Goal: Book appointment/travel/reservation

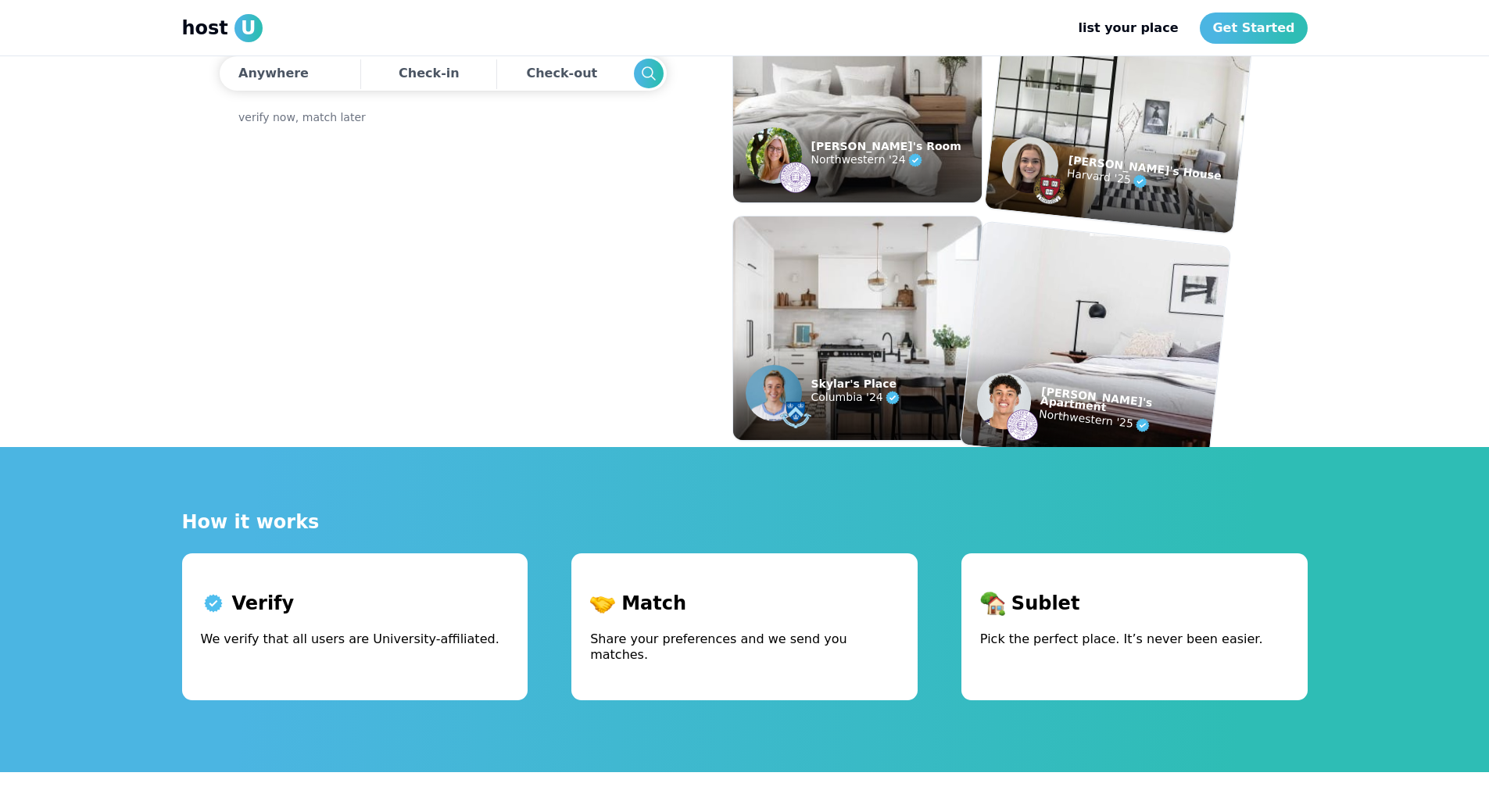
click at [625, 590] on div "Match Share your preferences and we send you matches." at bounding box center [744, 626] width 346 height 147
click at [642, 614] on p "Match" at bounding box center [744, 603] width 309 height 25
click at [278, 78] on div "Anywhere" at bounding box center [273, 73] width 71 height 19
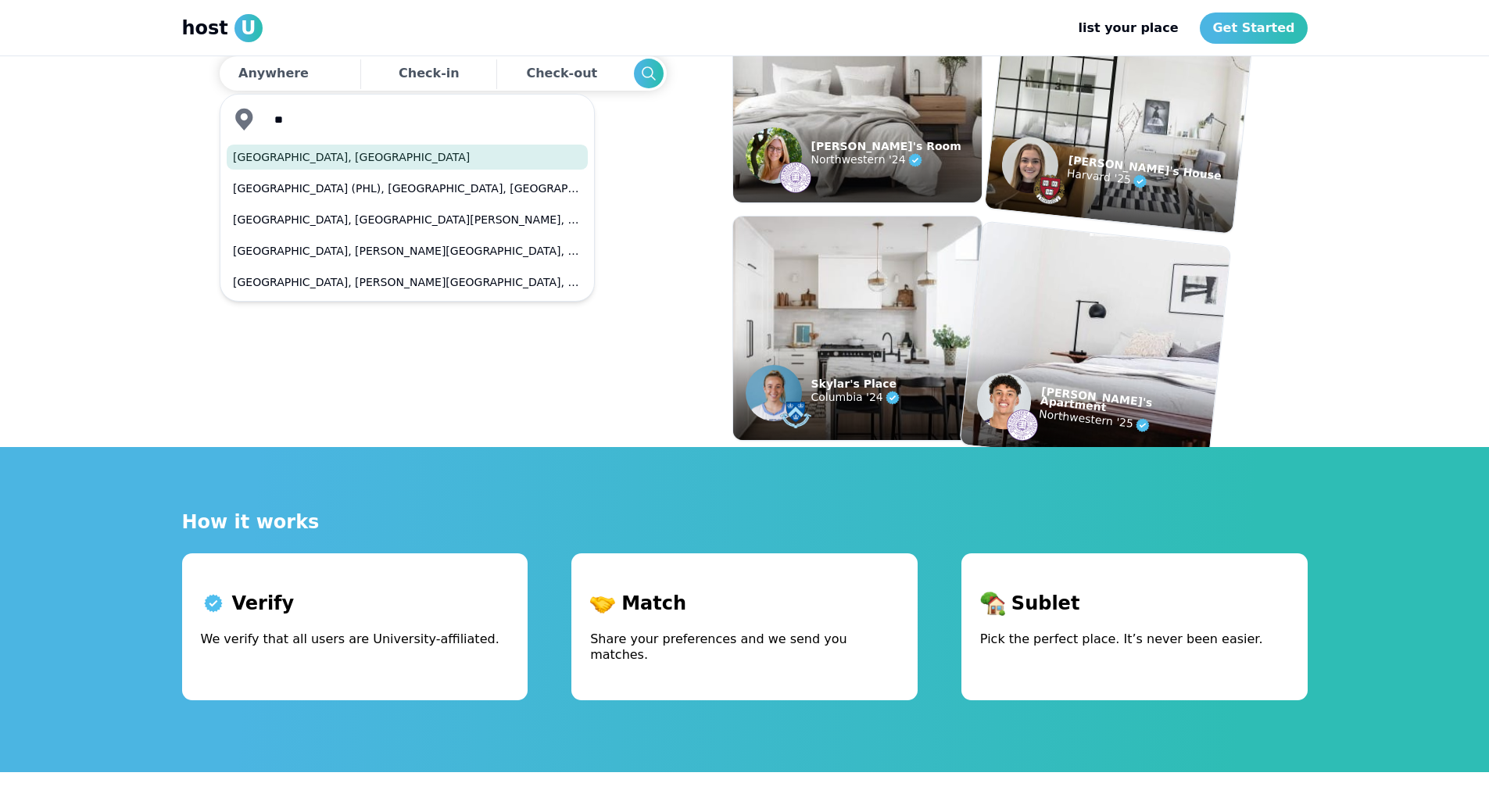
type input "*"
click at [314, 162] on button "[GEOGRAPHIC_DATA], [GEOGRAPHIC_DATA], [GEOGRAPHIC_DATA]" at bounding box center [407, 157] width 361 height 25
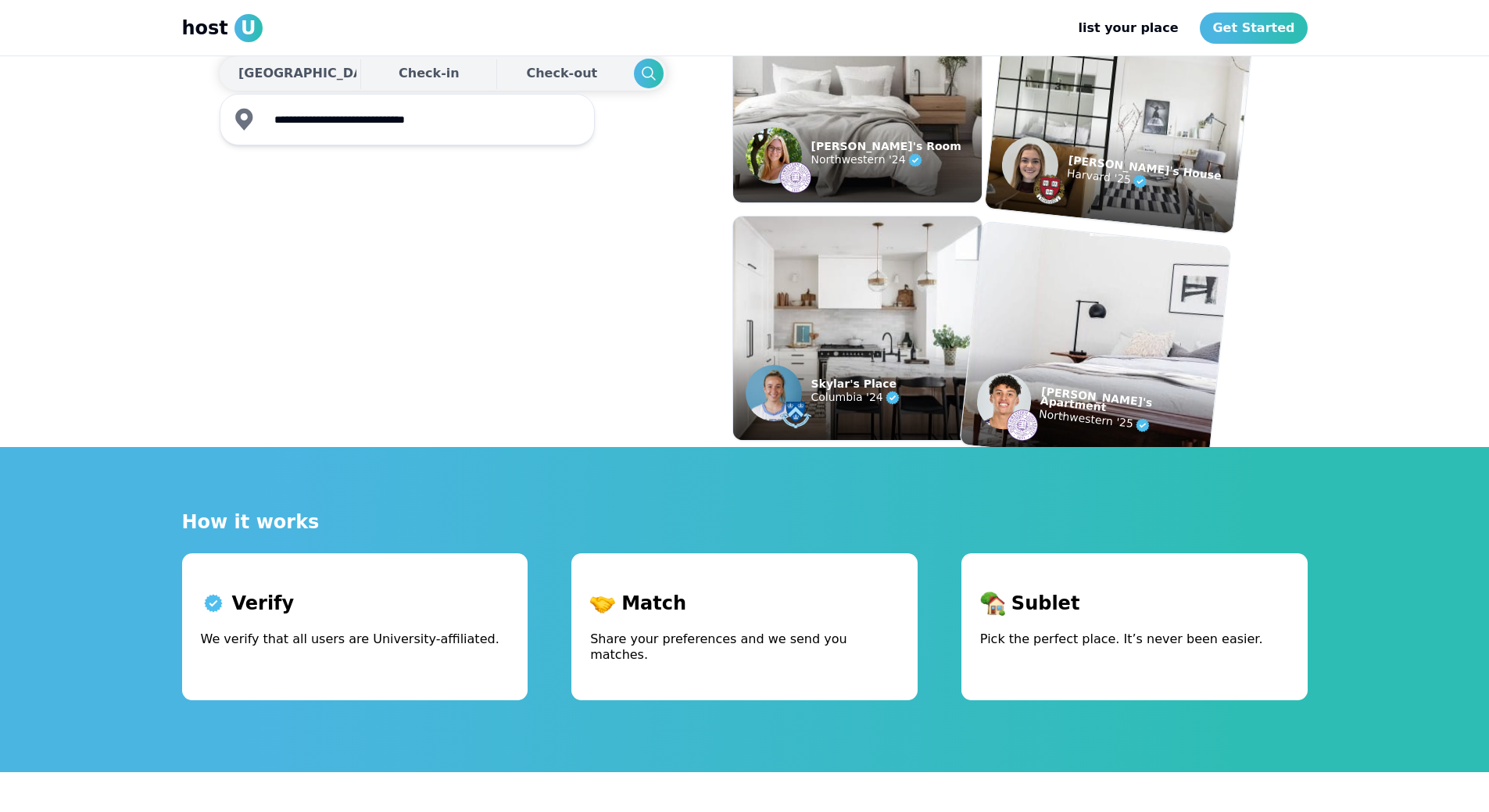
type input "**********"
click at [399, 87] on div "Check-in" at bounding box center [429, 73] width 61 height 31
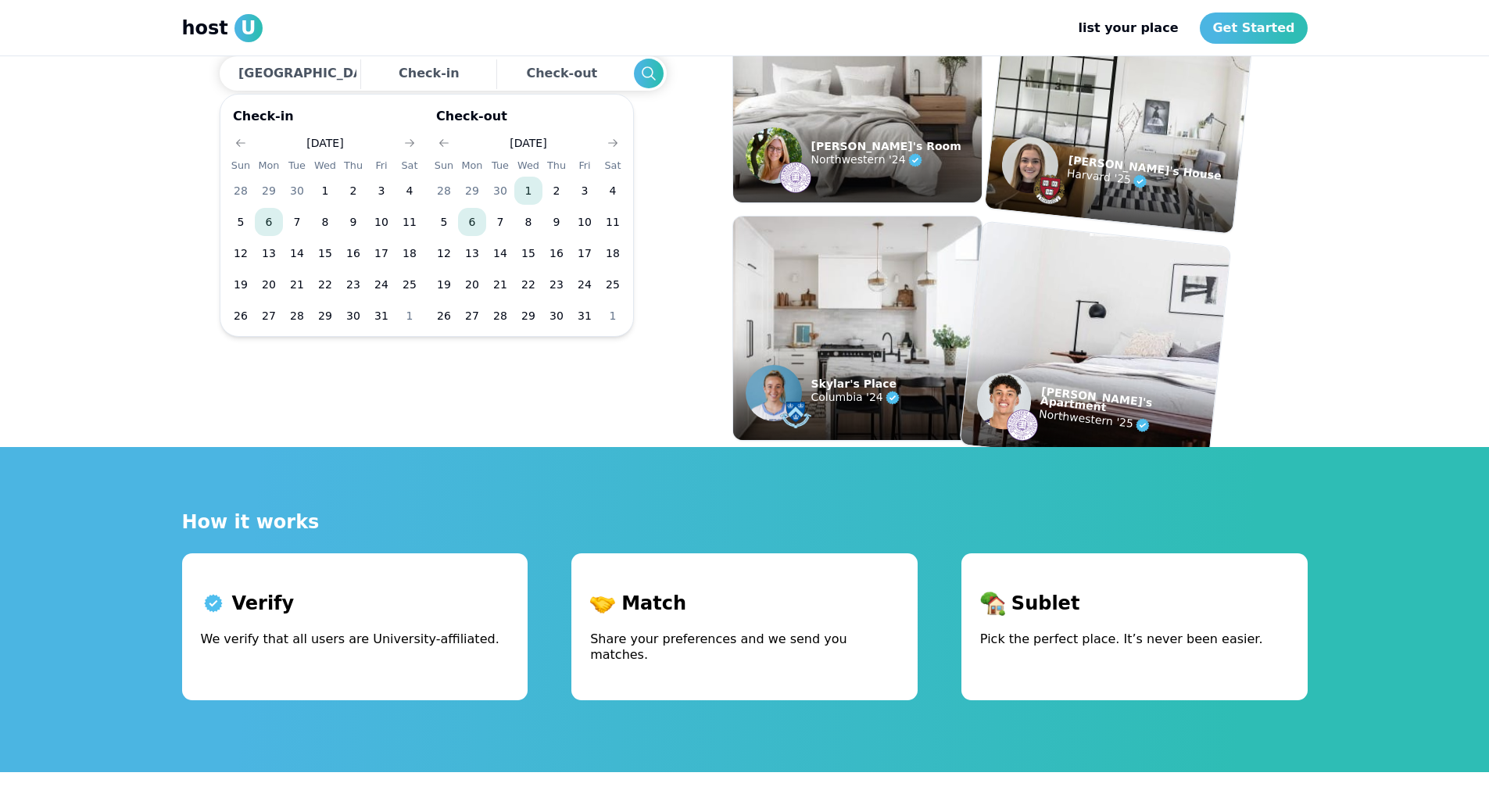
click at [523, 196] on button "1" at bounding box center [528, 191] width 29 height 29
click at [583, 311] on button "31" at bounding box center [585, 316] width 29 height 29
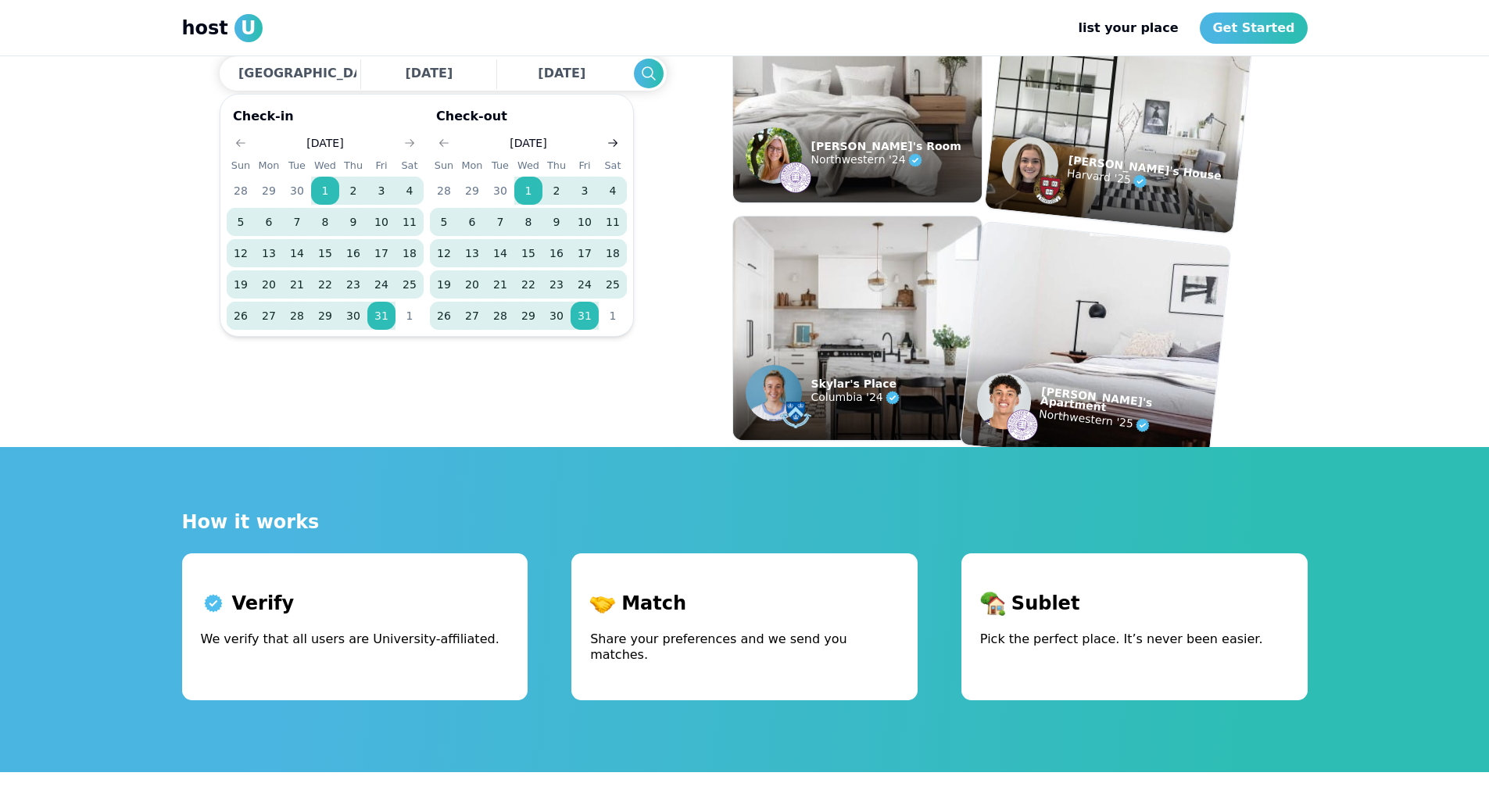
click at [616, 146] on icon "Go to next month" at bounding box center [612, 143] width 12 height 12
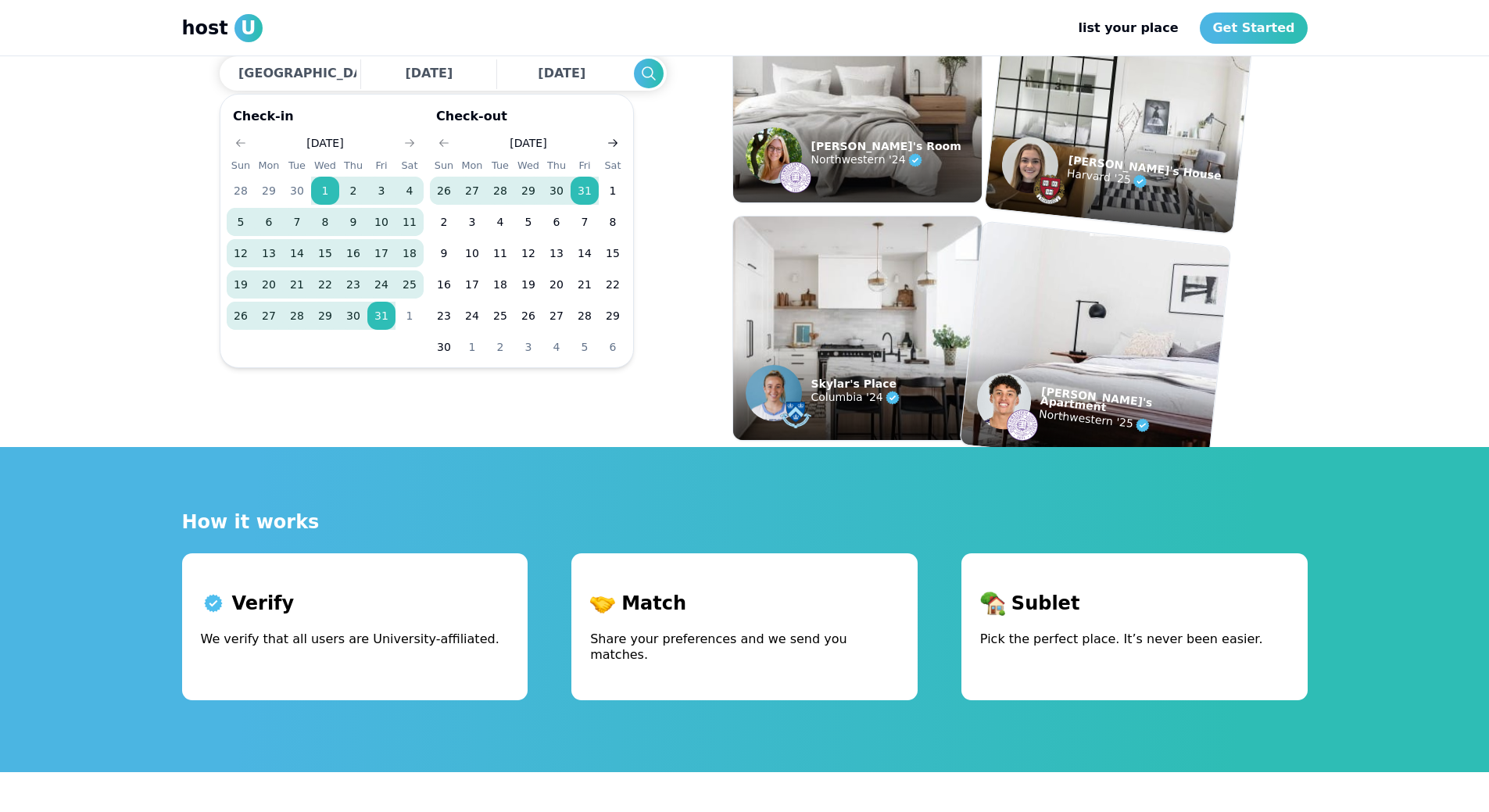
click at [616, 146] on icon "Go to next month" at bounding box center [612, 143] width 12 height 12
click at [615, 282] on button "28" at bounding box center [613, 285] width 29 height 29
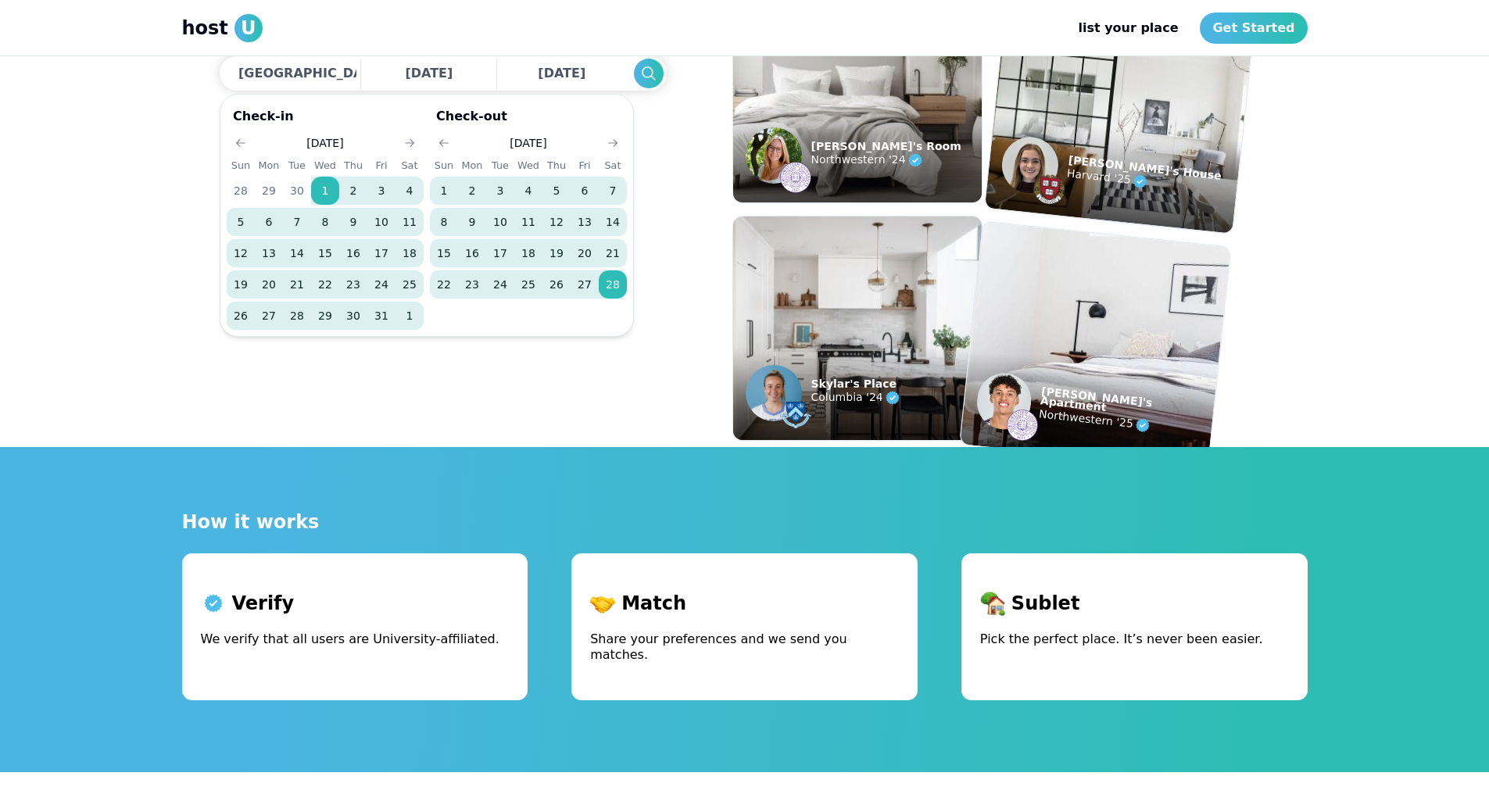
click at [599, 270] on button "28" at bounding box center [613, 285] width 29 height 29
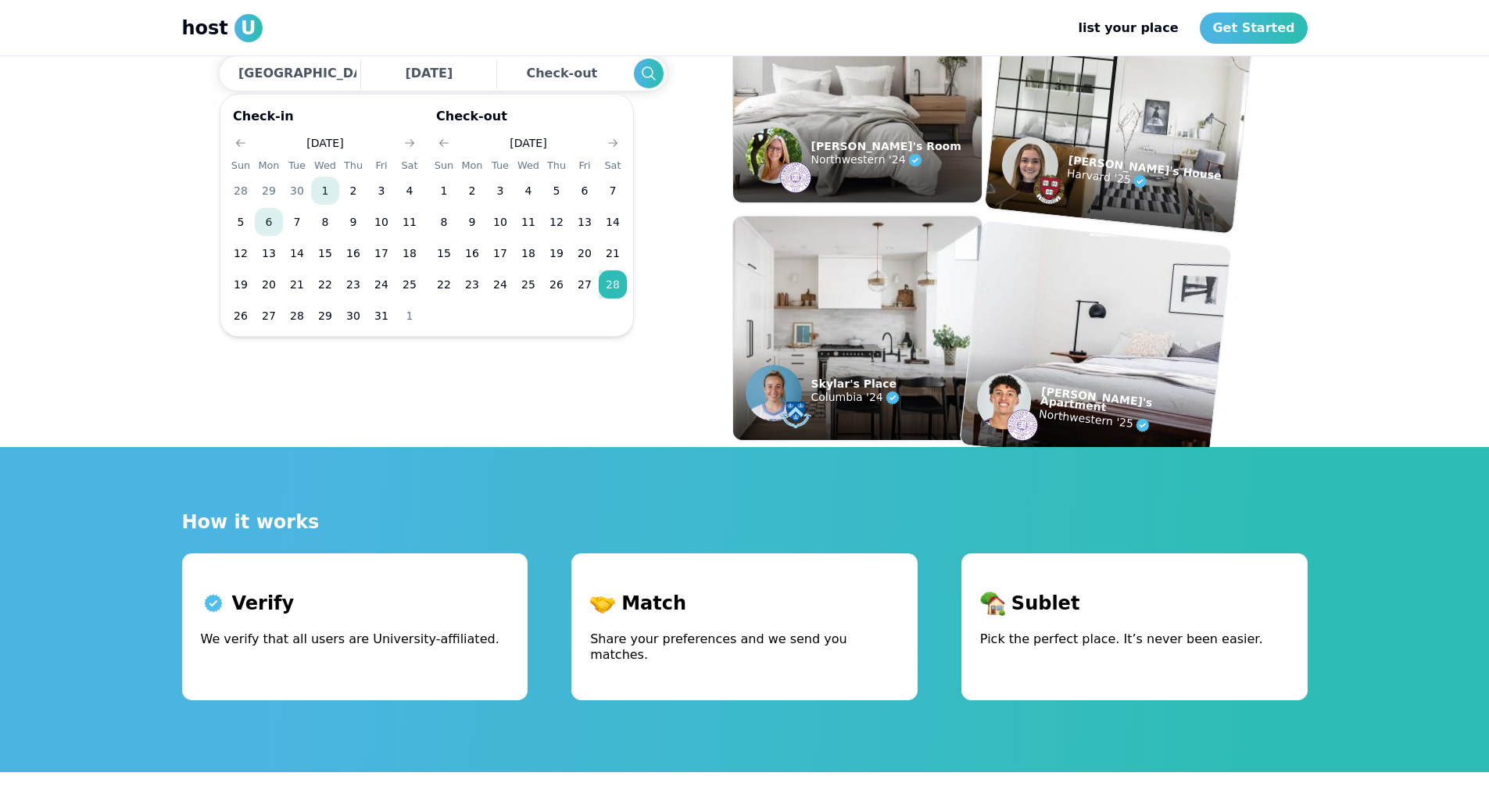
click at [327, 184] on button "1" at bounding box center [325, 191] width 29 height 29
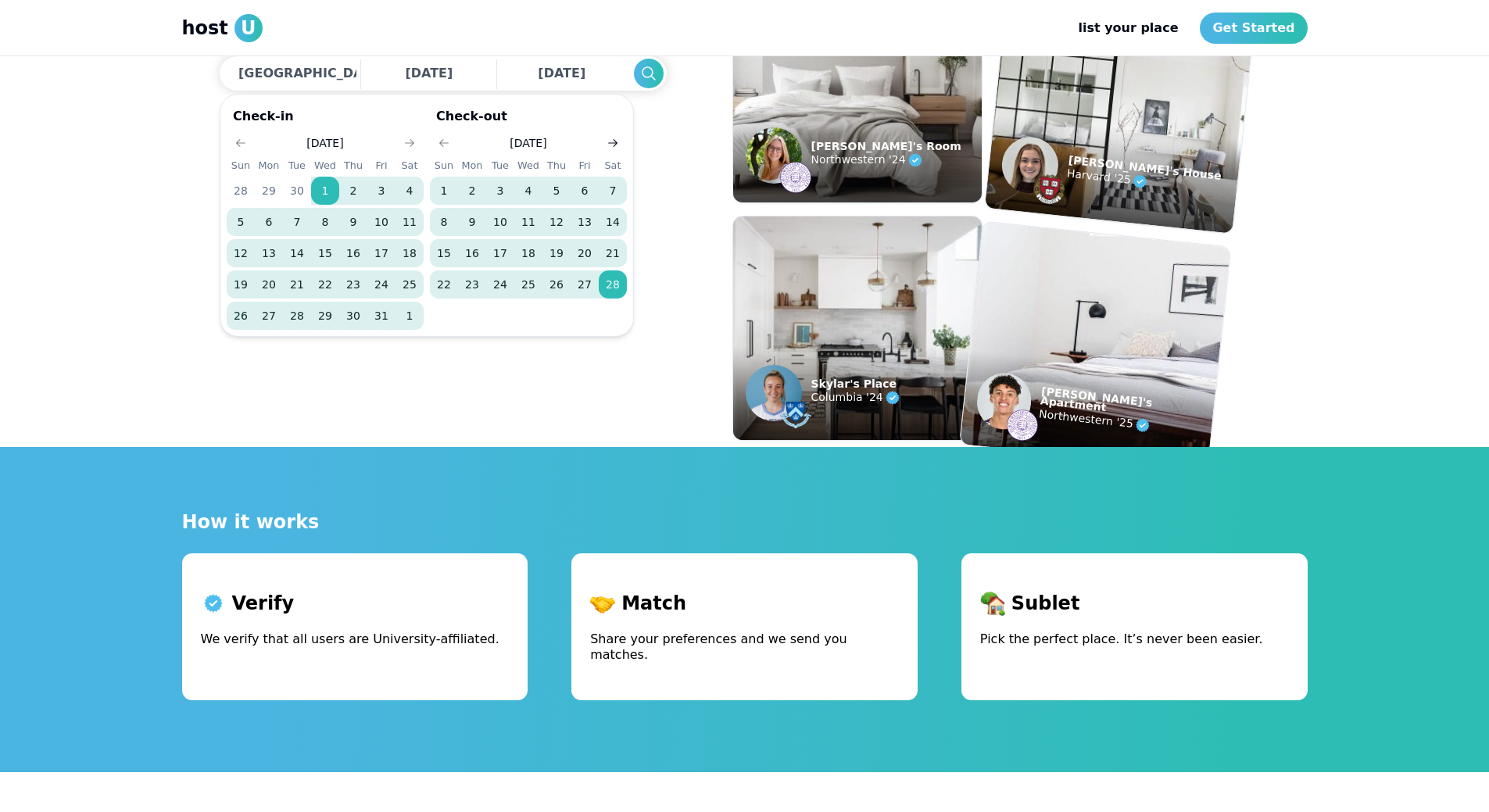
click at [619, 147] on icon "Go to next month" at bounding box center [612, 143] width 12 height 12
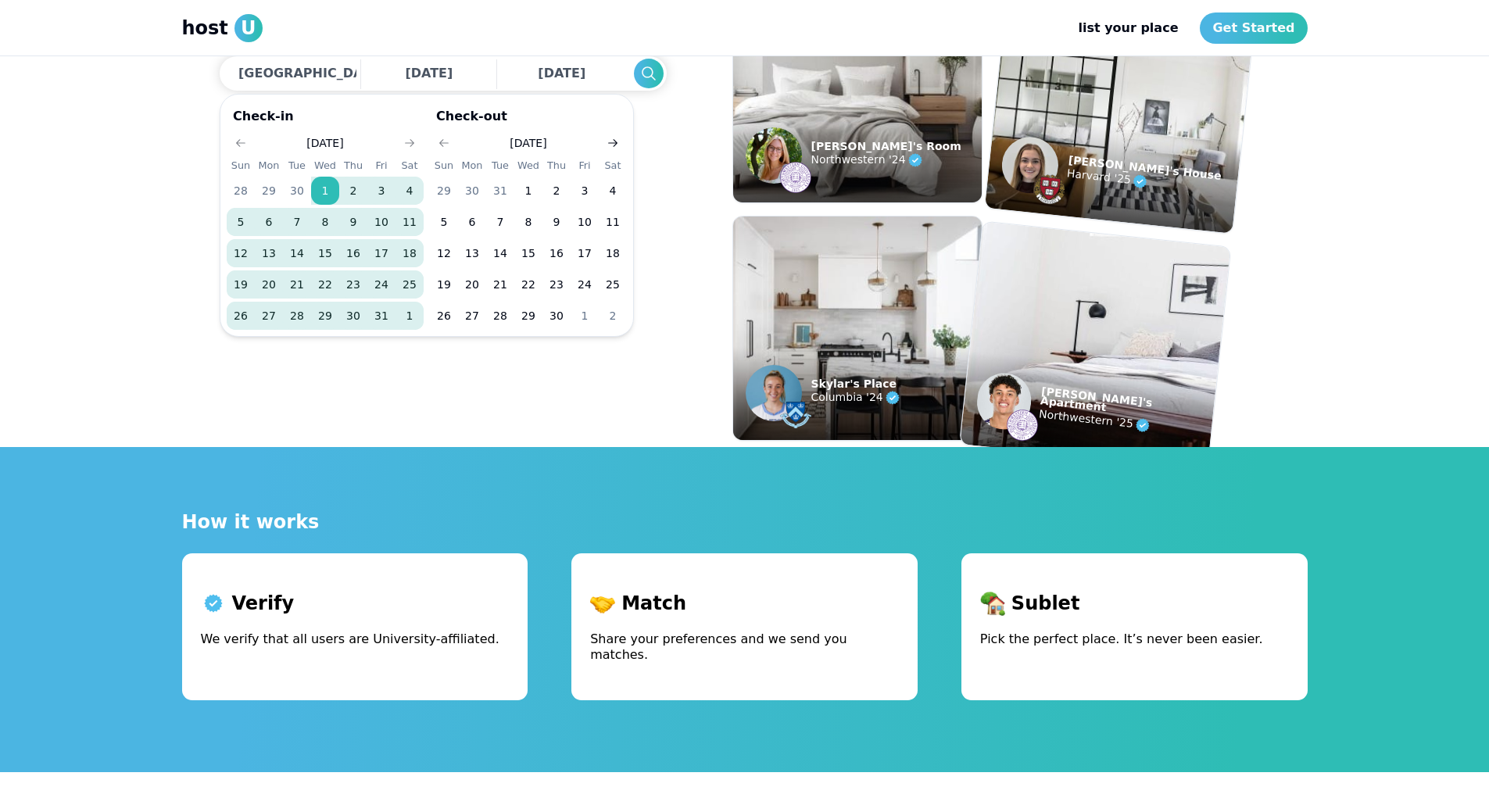
click at [619, 147] on icon "Go to next month" at bounding box center [612, 143] width 12 height 12
click at [511, 188] on button "30" at bounding box center [501, 191] width 29 height 29
click at [611, 382] on section "Find your perfect sublet Get personalized matches with university-verified host…" at bounding box center [744, 95] width 1076 height 703
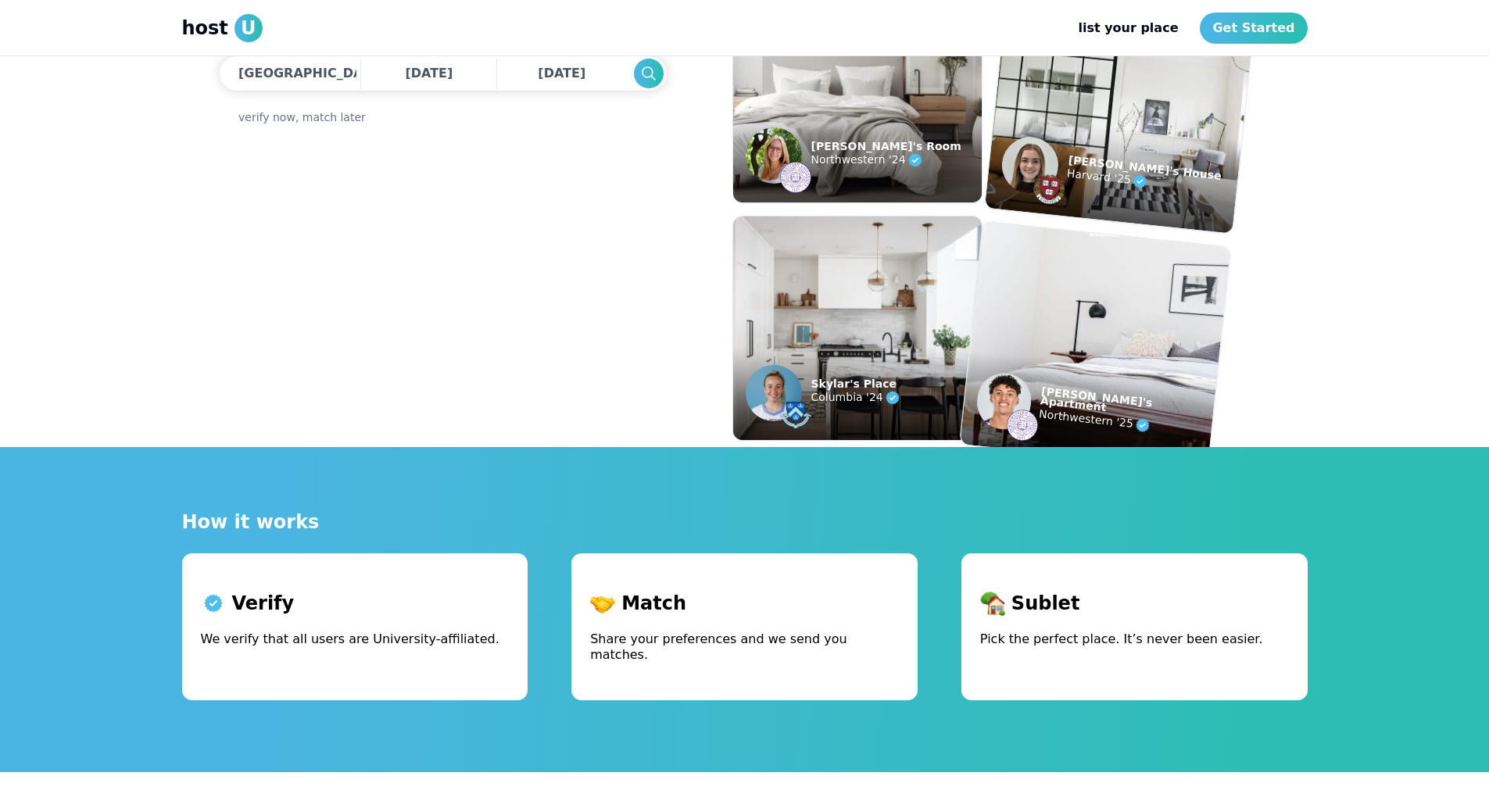
click at [253, 606] on p "Verify" at bounding box center [355, 603] width 309 height 25
click at [269, 664] on div "Verify We verify that all users are University-affiliated." at bounding box center [355, 626] width 346 height 147
click at [671, 618] on div "Match Share your preferences and we send you matches." at bounding box center [744, 626] width 346 height 147
click at [1085, 606] on p "Sublet" at bounding box center [1135, 603] width 309 height 25
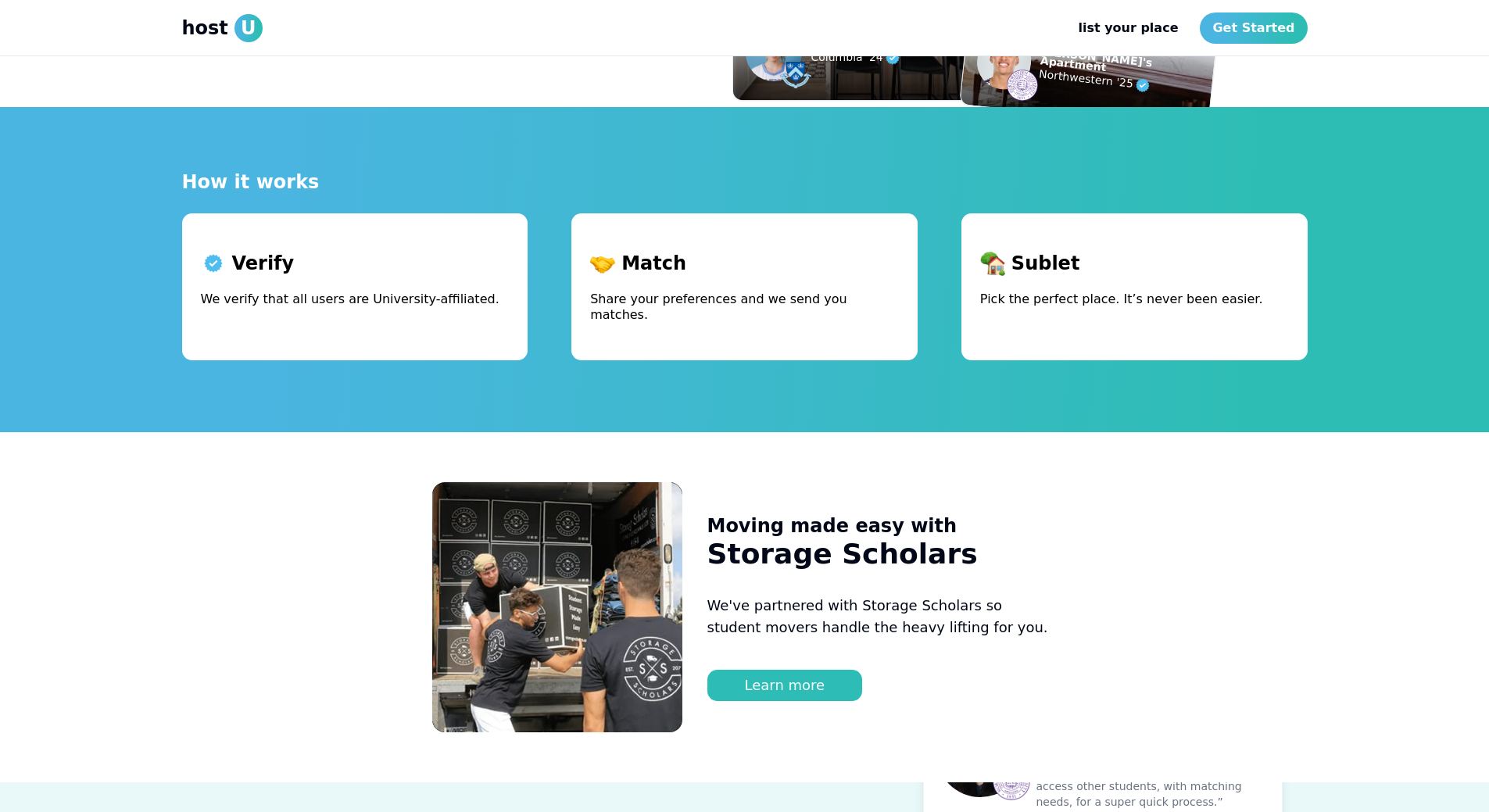
scroll to position [625, 0]
